Goal: Task Accomplishment & Management: Use online tool/utility

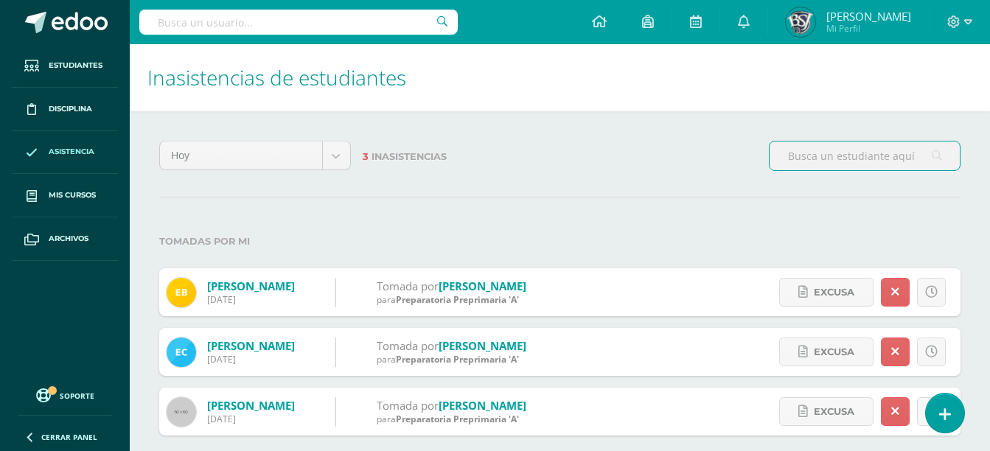
click at [92, 153] on span "Asistencia" at bounding box center [72, 152] width 46 height 12
click at [89, 191] on span "Mis cursos" at bounding box center [72, 195] width 47 height 12
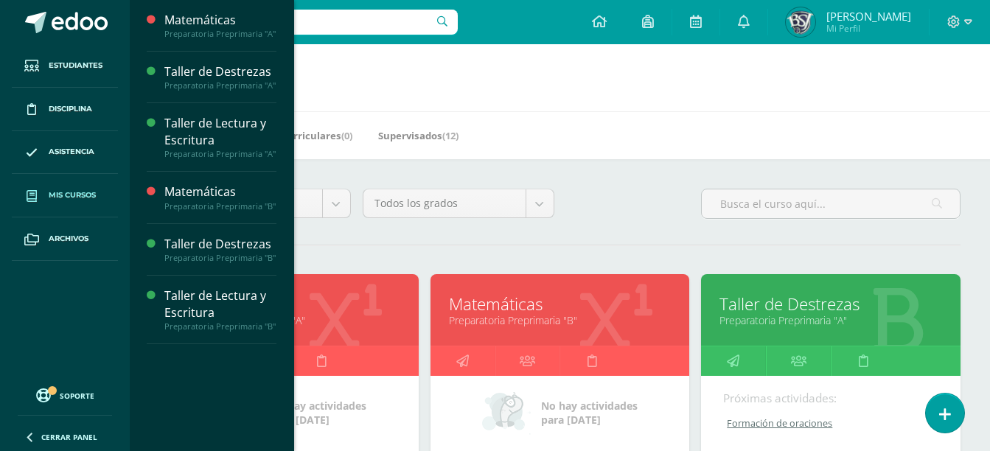
click at [908, 102] on h1 "Mis cursos" at bounding box center [559, 77] width 825 height 67
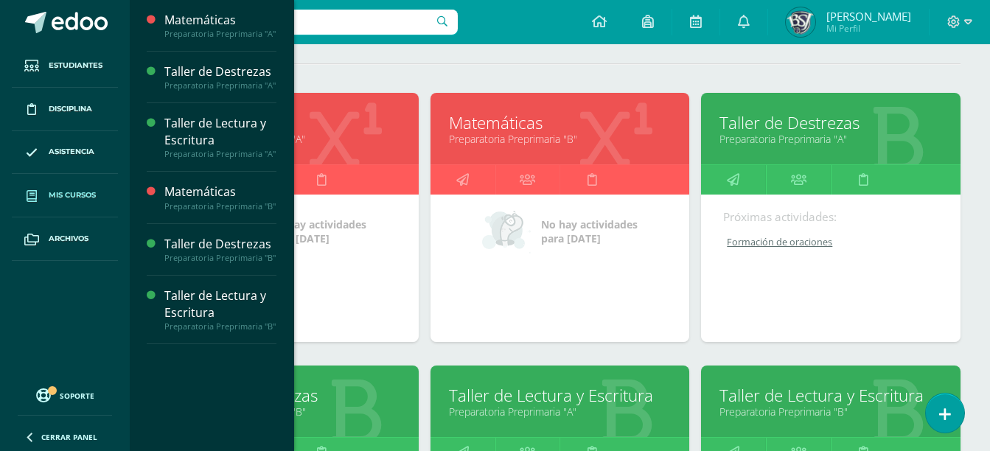
scroll to position [187, 0]
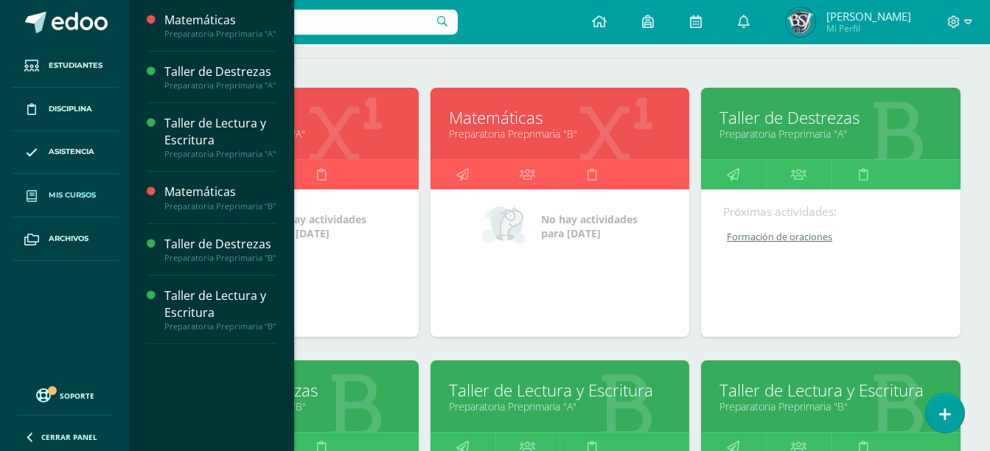
click at [369, 402] on link "Preparatoria Preprimaria "B"" at bounding box center [289, 407] width 223 height 14
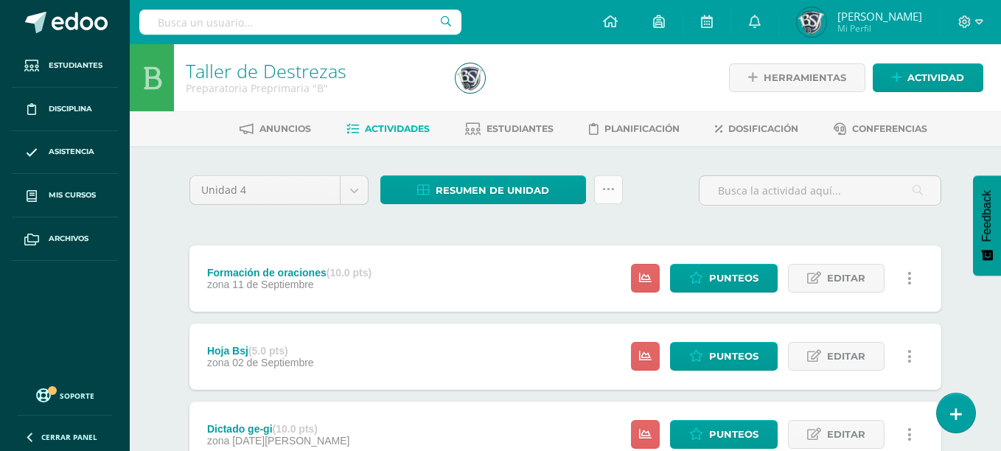
click at [610, 186] on link at bounding box center [608, 189] width 29 height 29
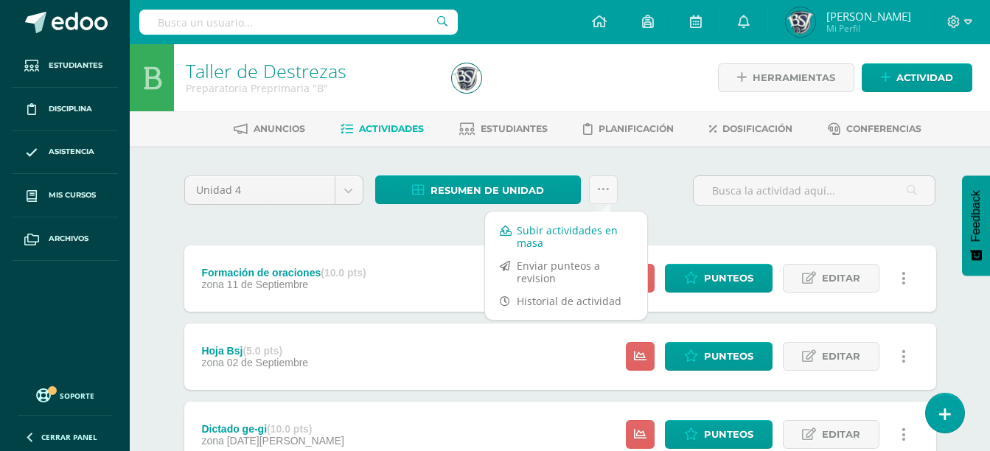
click at [586, 234] on link "Subir actividades en masa" at bounding box center [566, 236] width 162 height 35
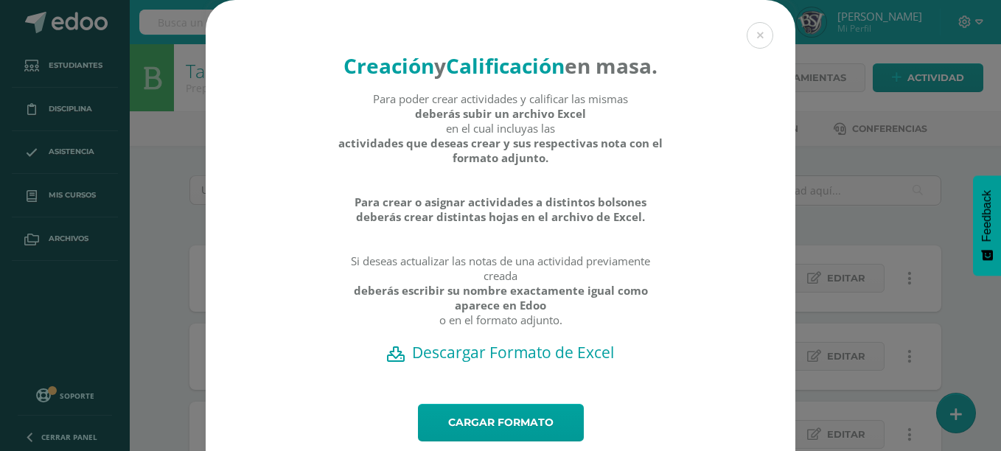
click at [543, 363] on h2 "Descargar Formato de Excel" at bounding box center [500, 352] width 538 height 21
